Goal: Transaction & Acquisition: Purchase product/service

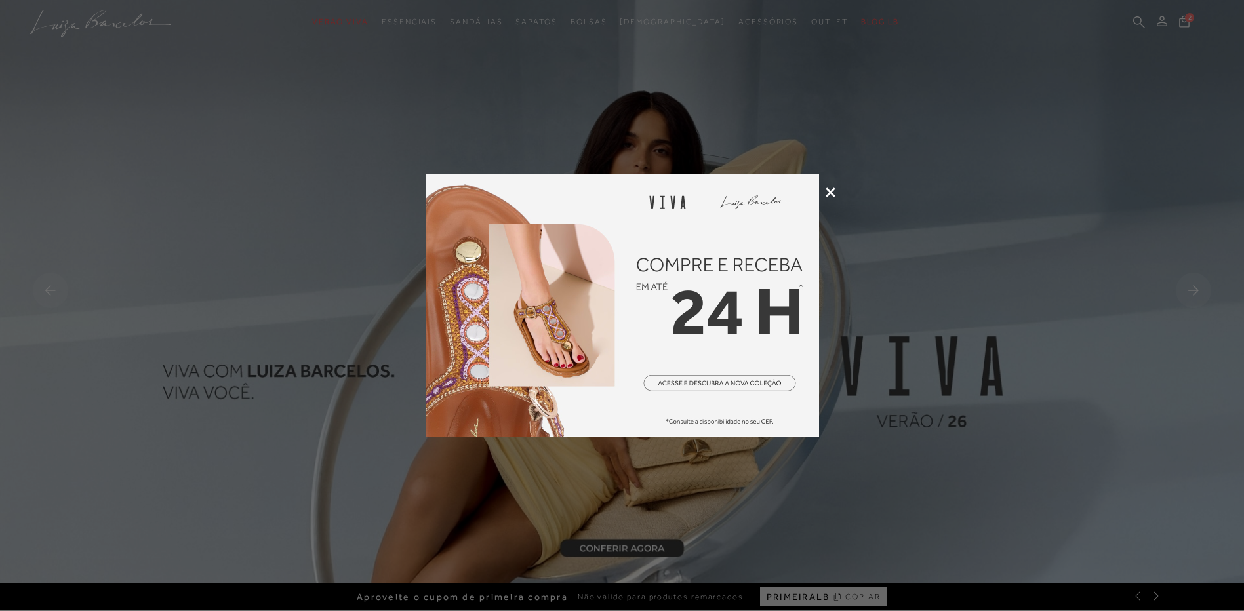
click at [829, 192] on icon at bounding box center [831, 193] width 10 height 10
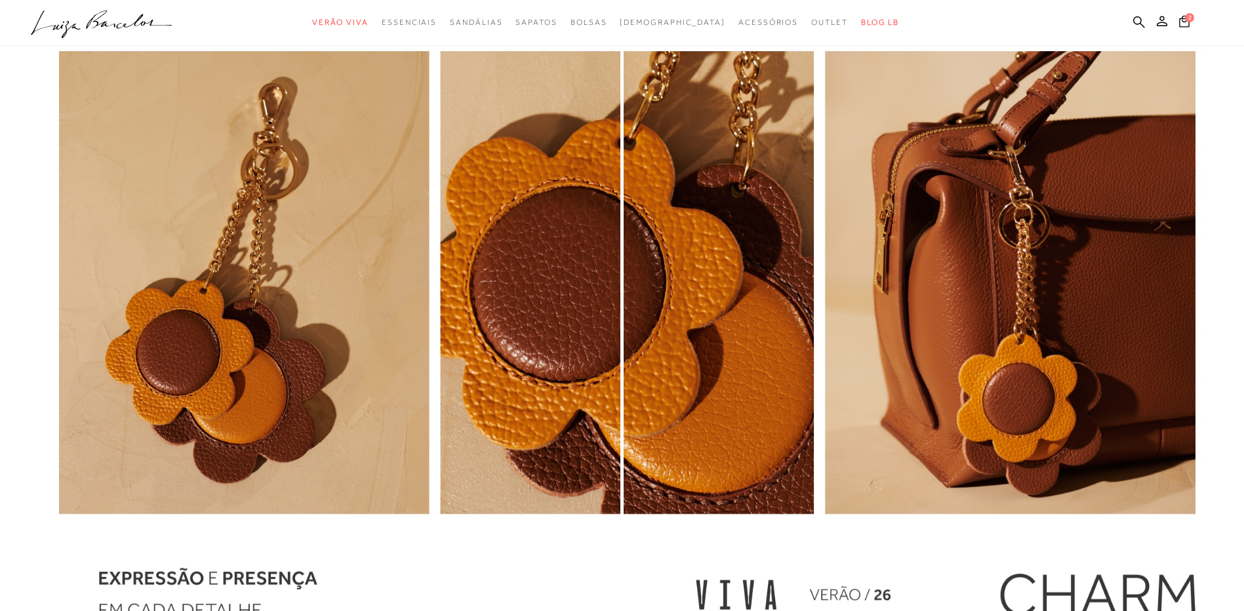
scroll to position [1705, 0]
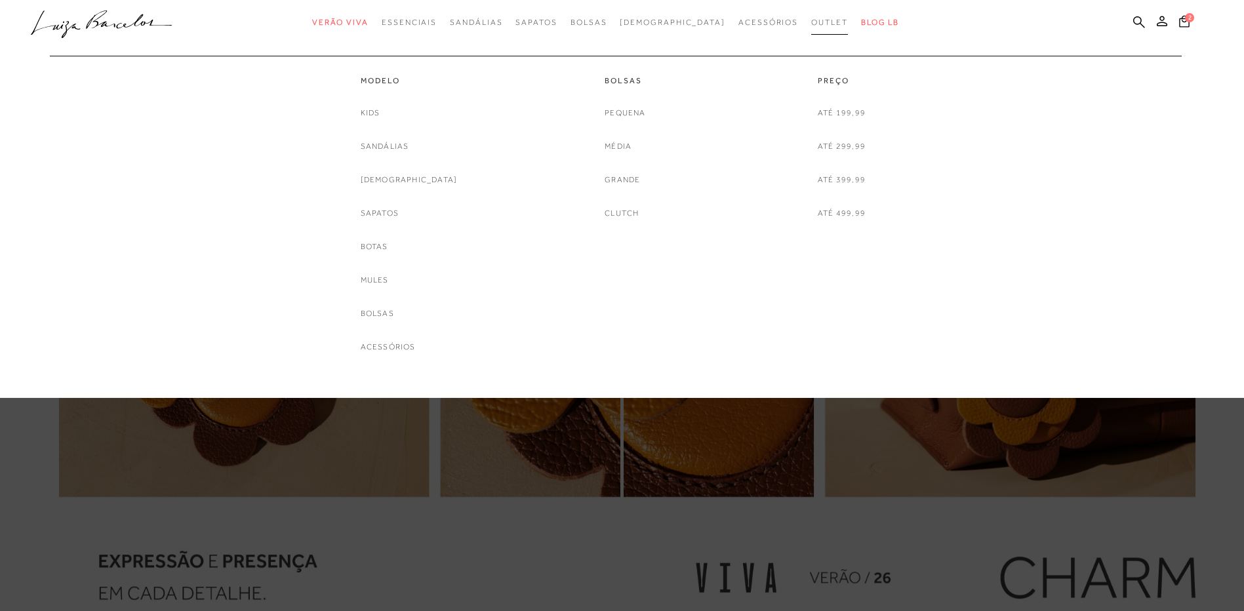
click at [811, 22] on span "Outlet" at bounding box center [829, 22] width 37 height 9
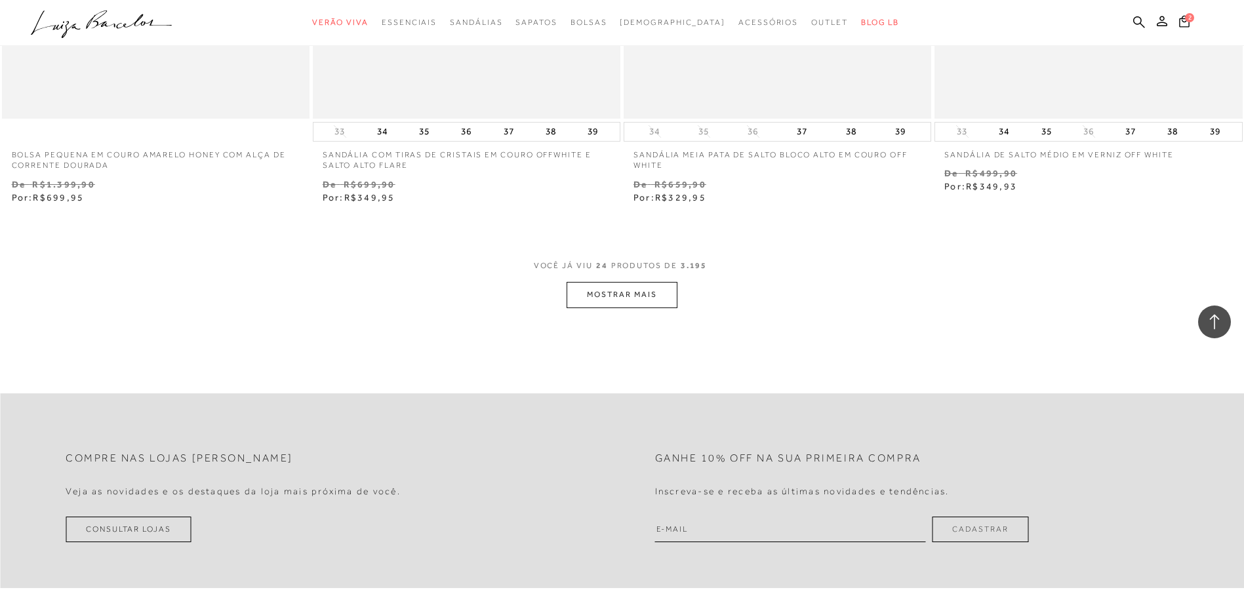
scroll to position [3280, 0]
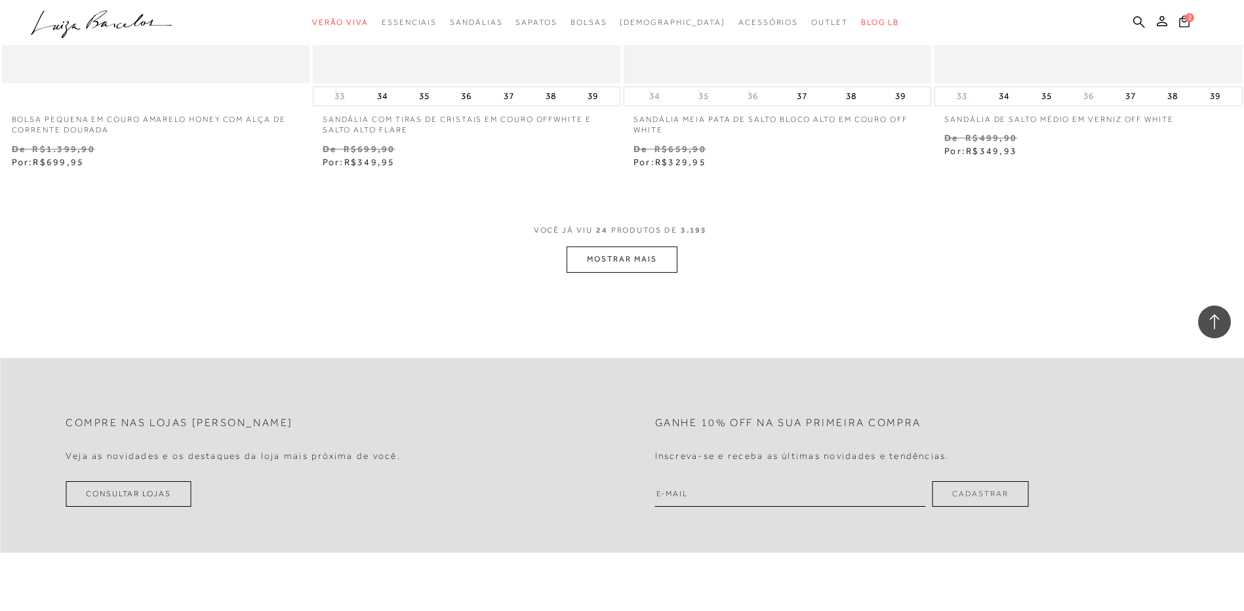
click at [601, 260] on button "MOSTRAR MAIS" at bounding box center [622, 260] width 110 height 26
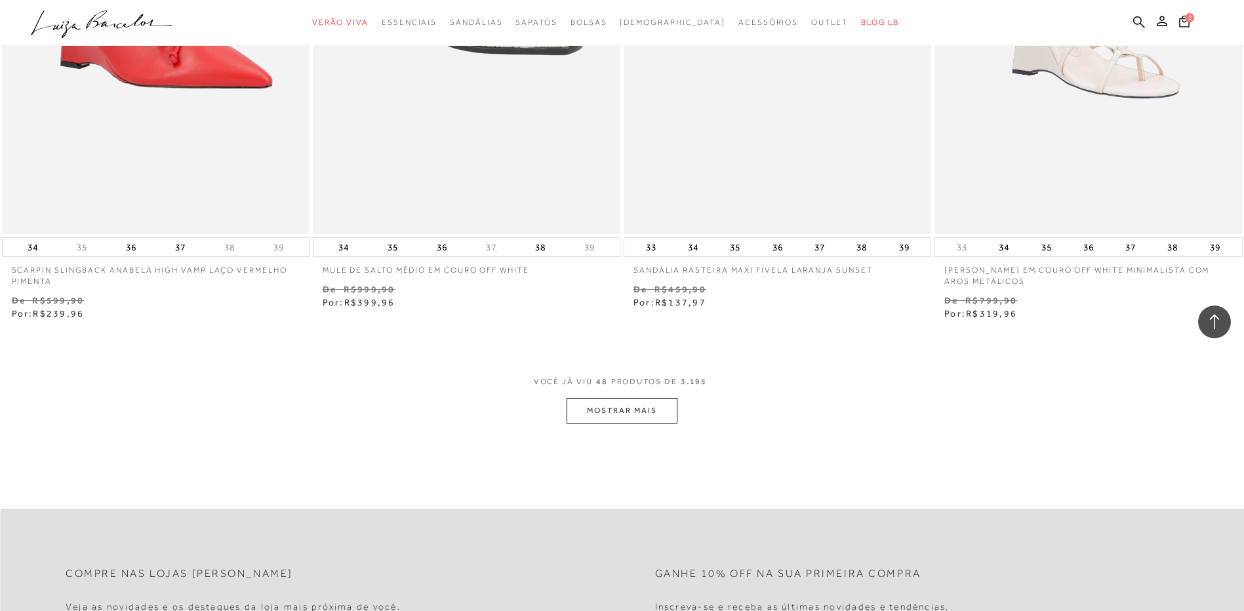
scroll to position [6756, 0]
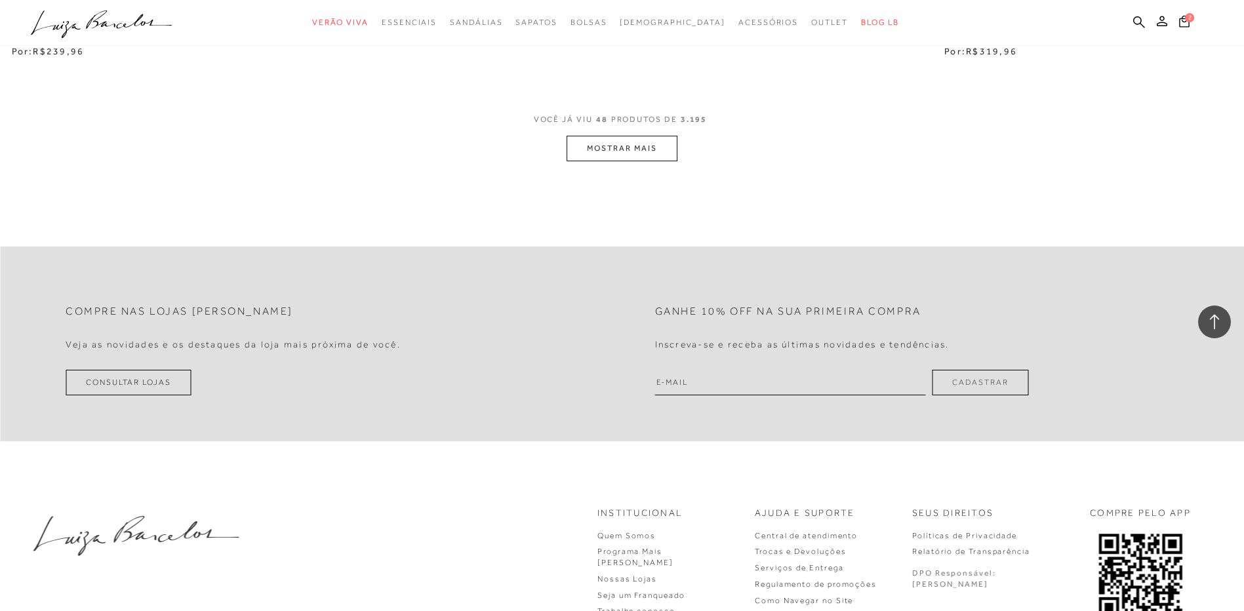
click at [613, 144] on button "MOSTRAR MAIS" at bounding box center [622, 149] width 110 height 26
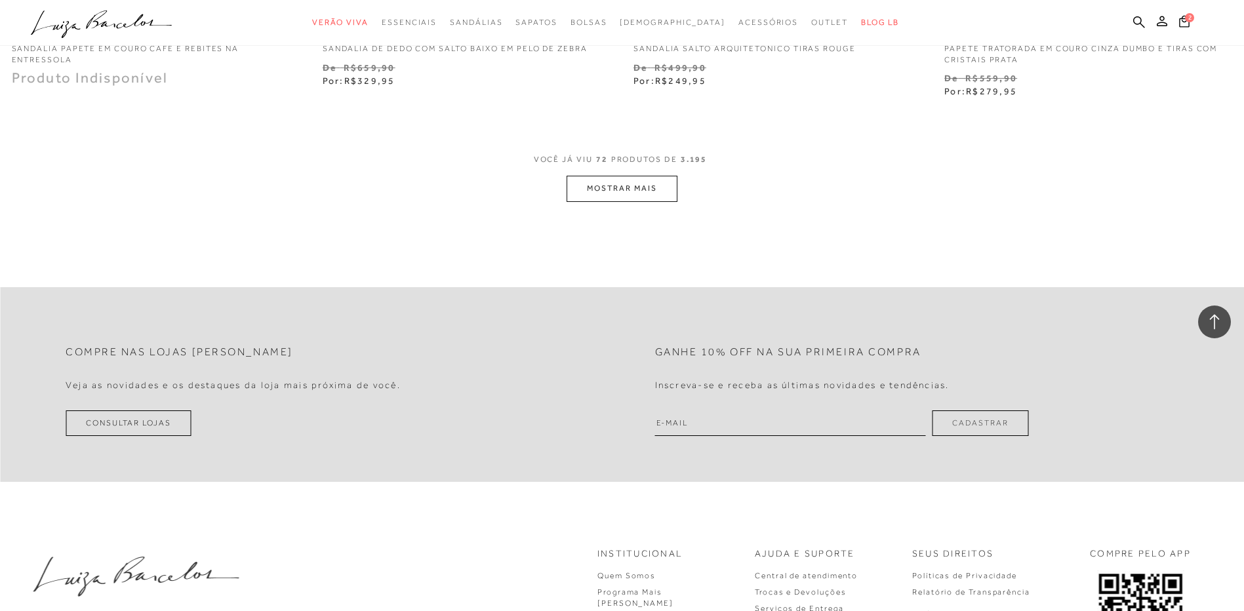
scroll to position [9949, 0]
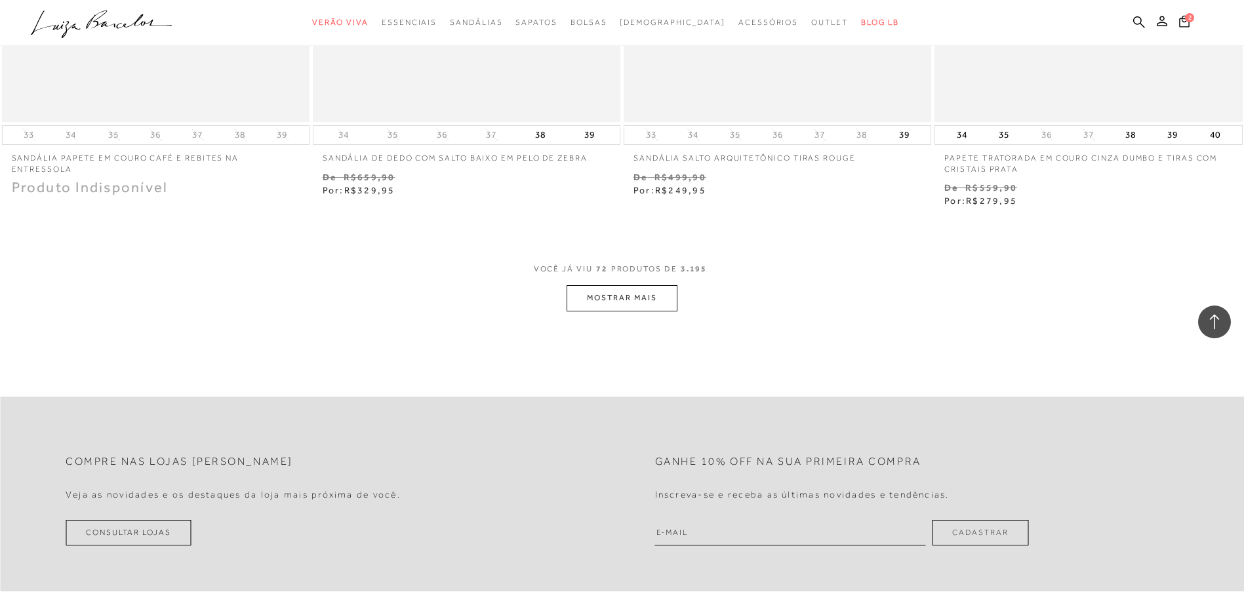
click at [652, 288] on button "MOSTRAR MAIS" at bounding box center [622, 298] width 110 height 26
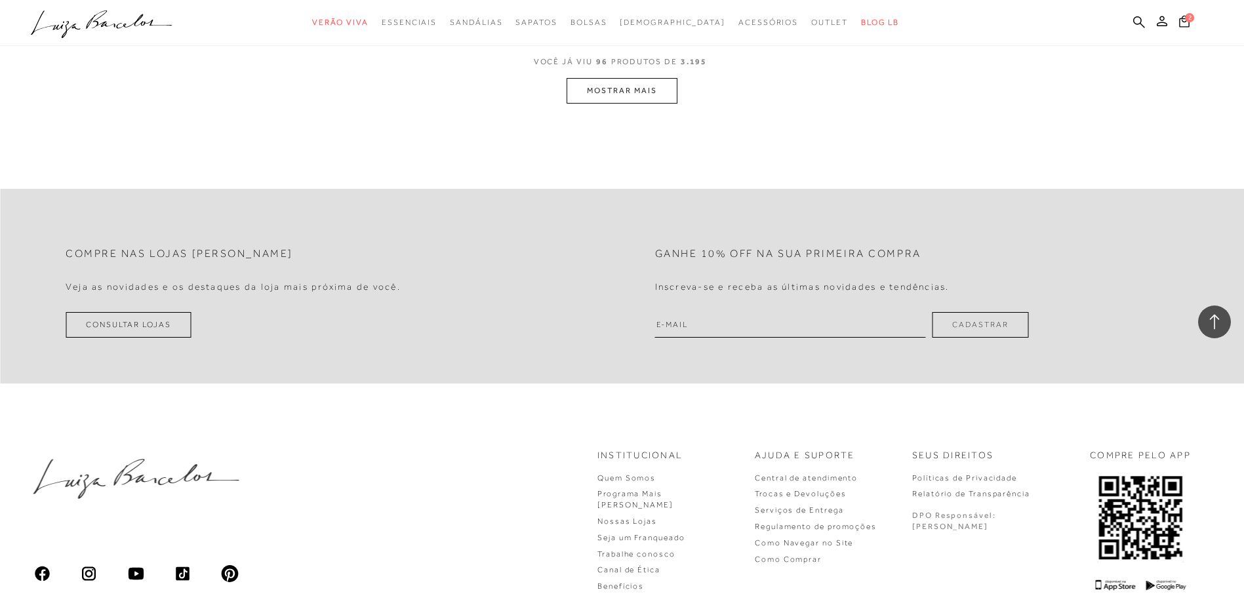
scroll to position [13445, 0]
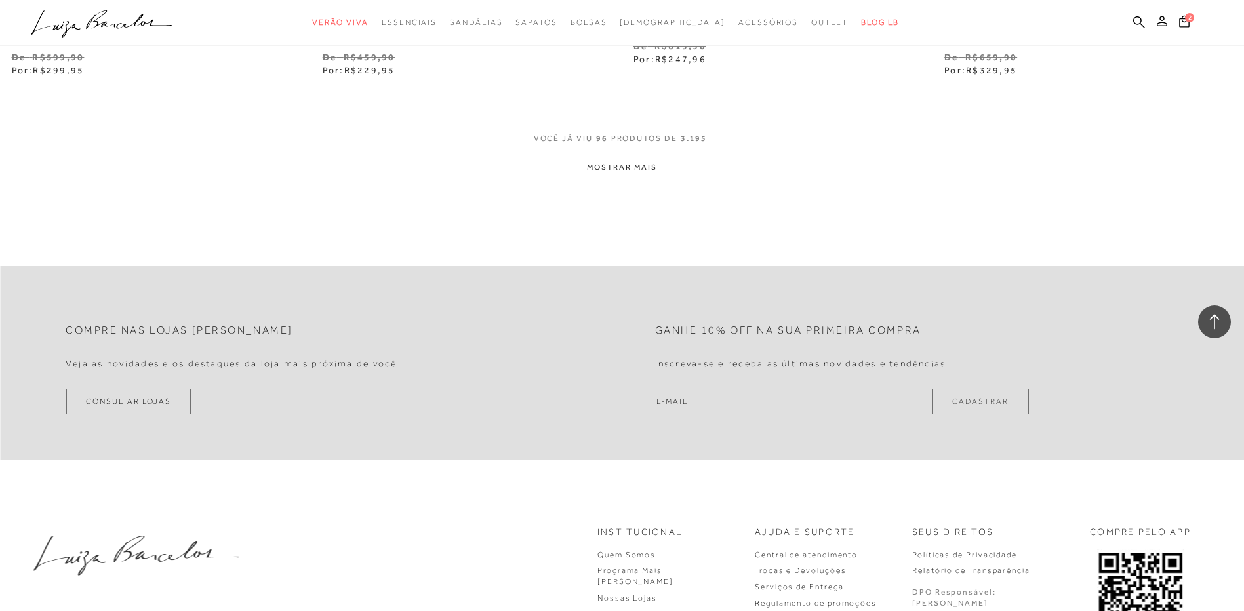
click at [607, 155] on button "MOSTRAR MAIS" at bounding box center [622, 168] width 110 height 26
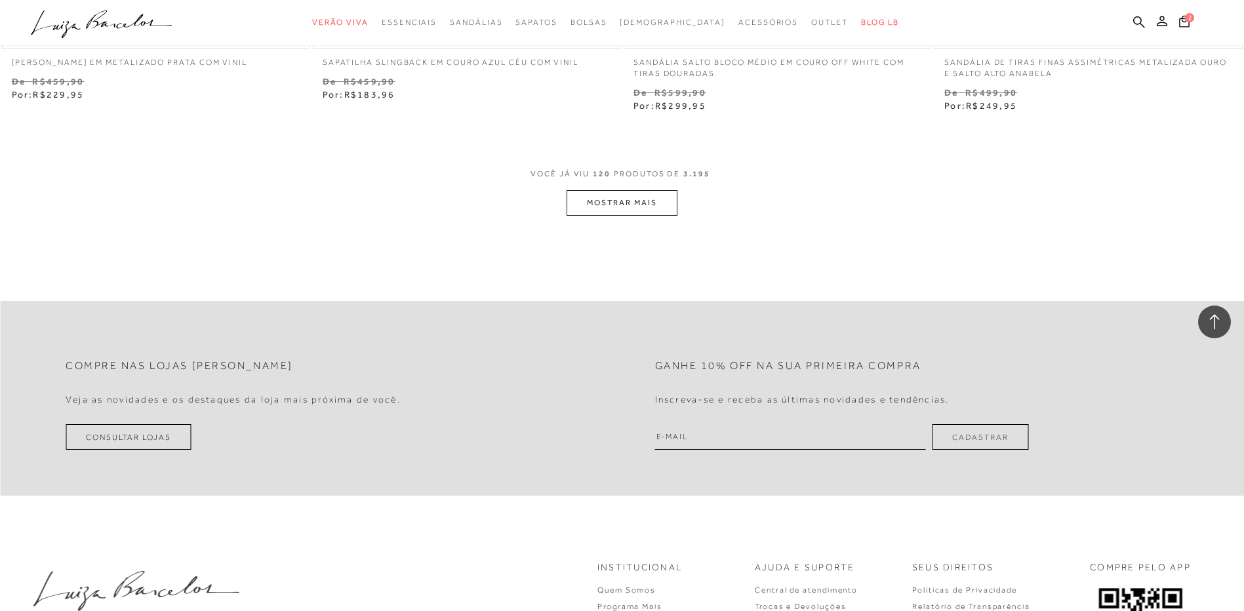
scroll to position [16790, 0]
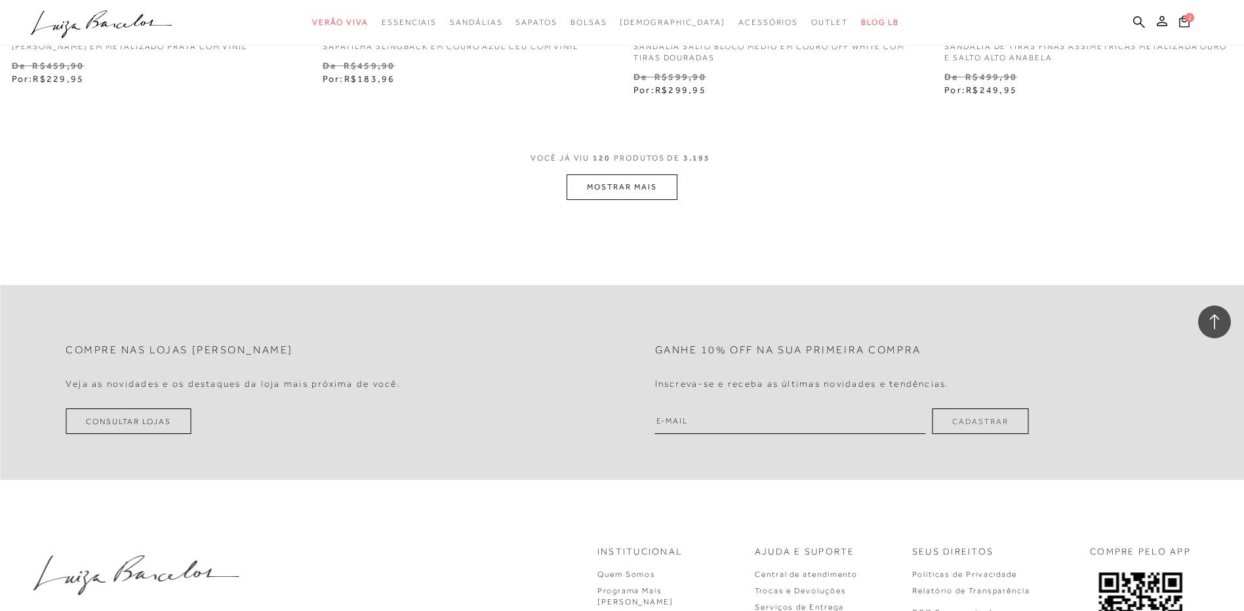
click at [641, 174] on button "MOSTRAR MAIS" at bounding box center [622, 187] width 110 height 26
